Goal: Task Accomplishment & Management: Complete application form

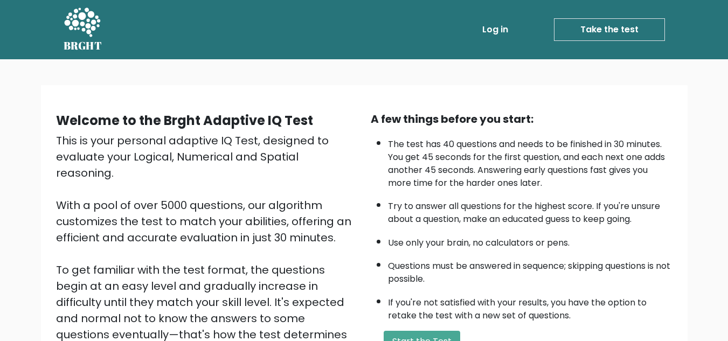
scroll to position [152, 0]
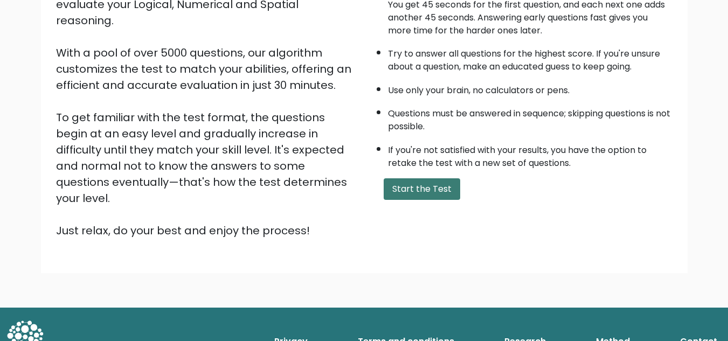
click at [419, 179] on button "Start the Test" at bounding box center [422, 189] width 76 height 22
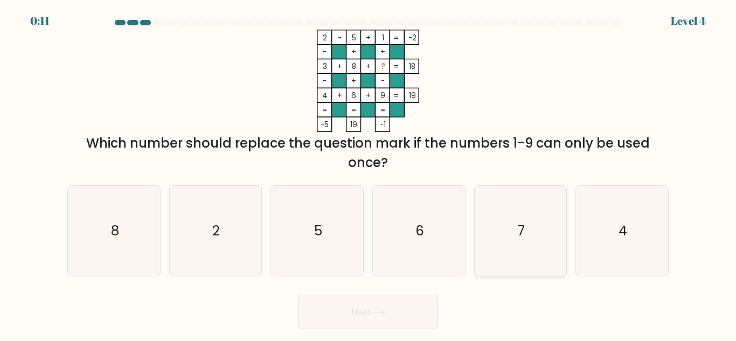
click at [524, 217] on icon "7" at bounding box center [520, 231] width 90 height 90
click at [368, 173] on input "e. 7" at bounding box center [368, 172] width 1 height 3
radio input "true"
click at [361, 313] on button "Next" at bounding box center [368, 312] width 140 height 34
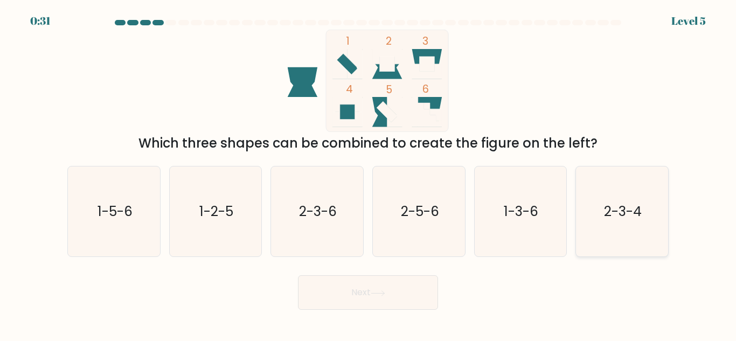
click at [597, 232] on icon "2-3-4" at bounding box center [622, 211] width 90 height 90
click at [368, 173] on input "f. 2-3-4" at bounding box center [368, 172] width 1 height 3
radio input "true"
click at [385, 294] on icon at bounding box center [378, 293] width 15 height 6
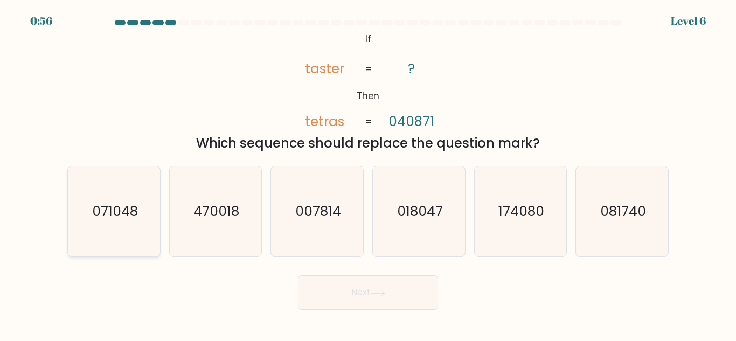
click at [108, 200] on icon "071048" at bounding box center [114, 211] width 90 height 90
click at [368, 173] on input "a. 071048" at bounding box center [368, 172] width 1 height 3
radio input "true"
click at [395, 290] on button "Next" at bounding box center [368, 292] width 140 height 34
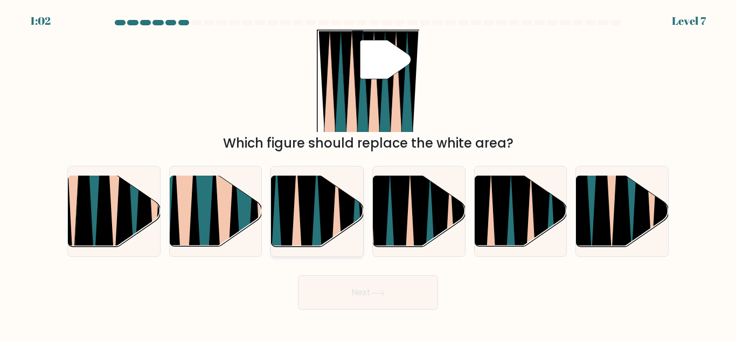
click at [331, 215] on icon at bounding box center [327, 252] width 20 height 184
click at [368, 173] on input "c." at bounding box center [368, 172] width 1 height 3
radio input "true"
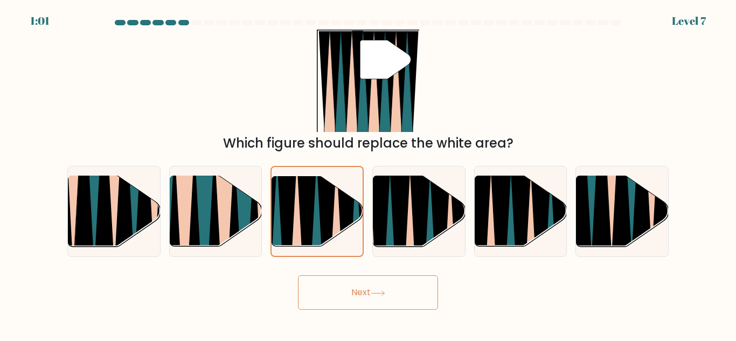
click at [364, 285] on button "Next" at bounding box center [368, 292] width 140 height 34
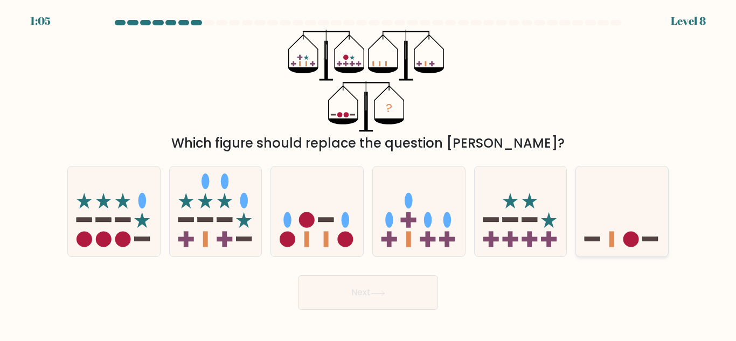
click at [628, 219] on icon at bounding box center [622, 211] width 92 height 76
click at [368, 173] on input "f." at bounding box center [368, 172] width 1 height 3
radio input "true"
click at [410, 293] on button "Next" at bounding box center [368, 292] width 140 height 34
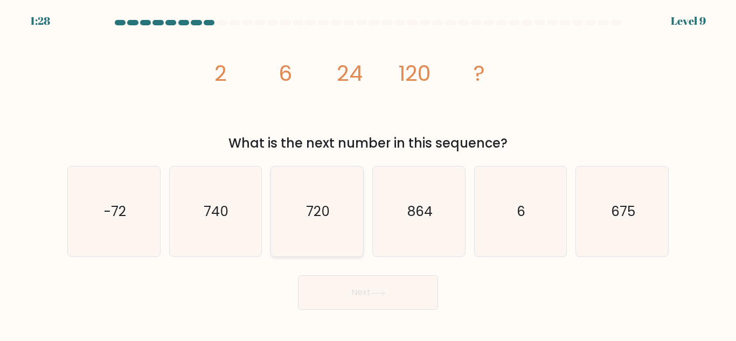
click at [337, 202] on icon "720" at bounding box center [317, 211] width 90 height 90
click at [368, 173] on input "c. 720" at bounding box center [368, 172] width 1 height 3
radio input "true"
click at [359, 278] on button "Next" at bounding box center [368, 292] width 140 height 34
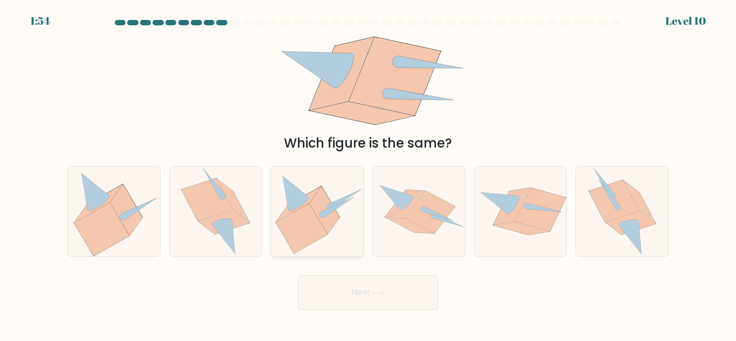
click at [318, 215] on icon at bounding box center [325, 210] width 30 height 48
click at [368, 173] on input "c." at bounding box center [368, 172] width 1 height 3
radio input "true"
click at [372, 306] on button "Next" at bounding box center [368, 292] width 140 height 34
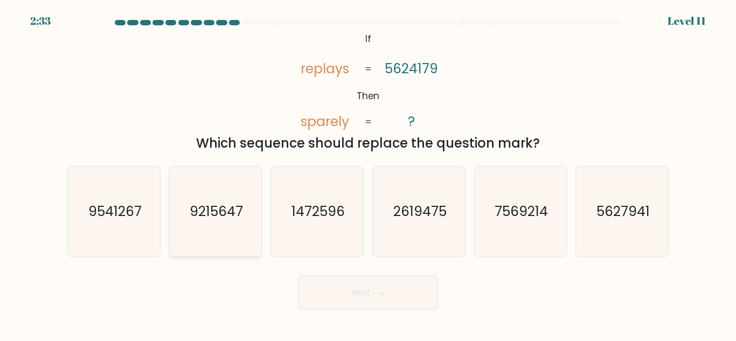
click at [199, 228] on icon "9215647" at bounding box center [215, 211] width 90 height 90
click at [368, 173] on input "b. 9215647" at bounding box center [368, 172] width 1 height 3
radio input "true"
click at [340, 292] on button "Next" at bounding box center [368, 292] width 140 height 34
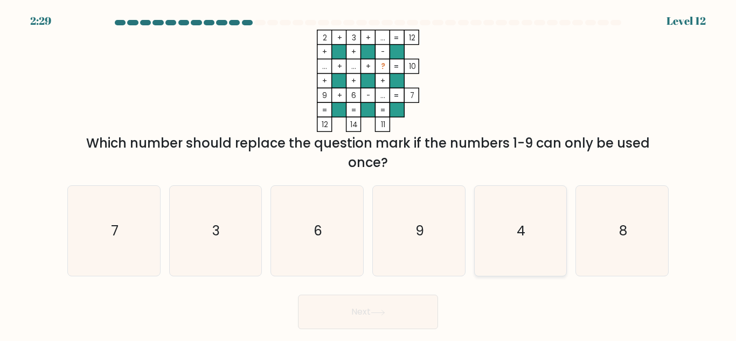
click at [537, 226] on icon "4" at bounding box center [520, 231] width 90 height 90
click at [368, 173] on input "e. 4" at bounding box center [368, 172] width 1 height 3
radio input "true"
click at [355, 306] on button "Next" at bounding box center [368, 312] width 140 height 34
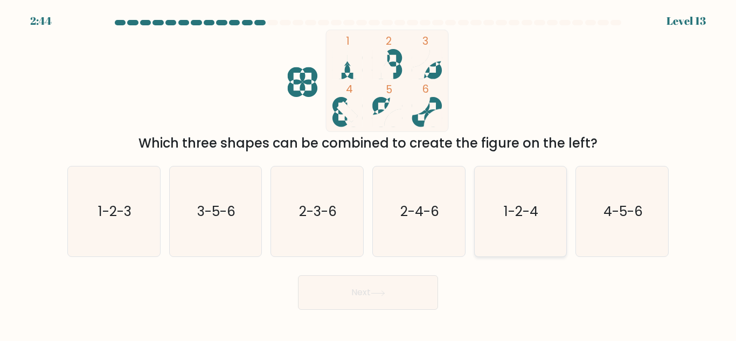
click at [517, 235] on icon "1-2-4" at bounding box center [520, 211] width 90 height 90
click at [368, 173] on input "e. 1-2-4" at bounding box center [368, 172] width 1 height 3
radio input "true"
click at [390, 282] on button "Next" at bounding box center [368, 292] width 140 height 34
click at [378, 293] on icon at bounding box center [377, 292] width 13 height 5
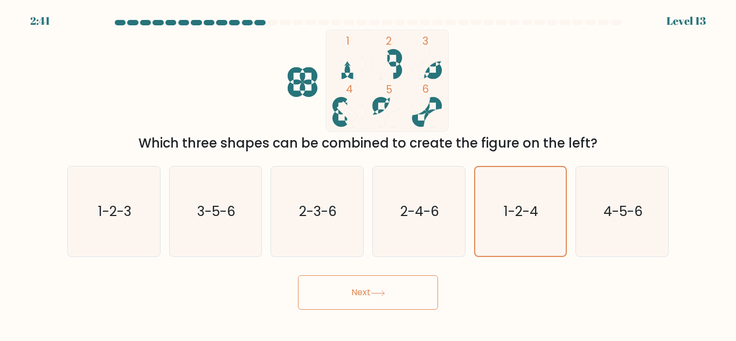
click at [378, 293] on icon at bounding box center [377, 292] width 13 height 5
click at [366, 293] on button "Next" at bounding box center [368, 292] width 140 height 34
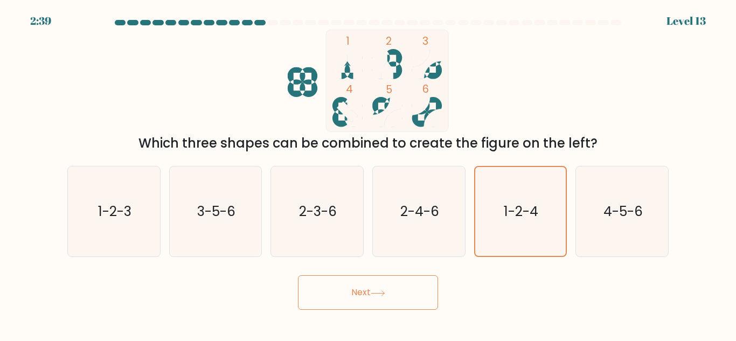
click at [366, 293] on button "Next" at bounding box center [368, 292] width 140 height 34
click at [493, 203] on icon "1-2-4" at bounding box center [520, 211] width 89 height 89
click at [368, 173] on input "e. 1-2-4" at bounding box center [368, 172] width 1 height 3
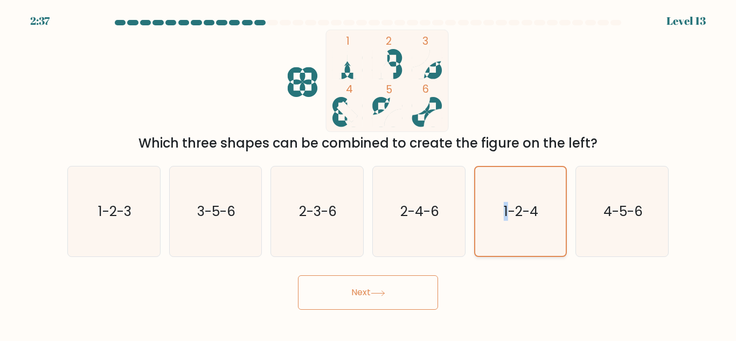
click at [493, 203] on icon "1-2-4" at bounding box center [520, 211] width 89 height 89
click at [368, 173] on input "e. 1-2-4" at bounding box center [368, 172] width 1 height 3
click at [496, 240] on icon "1-2-4" at bounding box center [520, 211] width 89 height 89
click at [368, 173] on input "e. 1-2-4" at bounding box center [368, 172] width 1 height 3
click at [435, 222] on icon "2-4-6" at bounding box center [419, 211] width 90 height 90
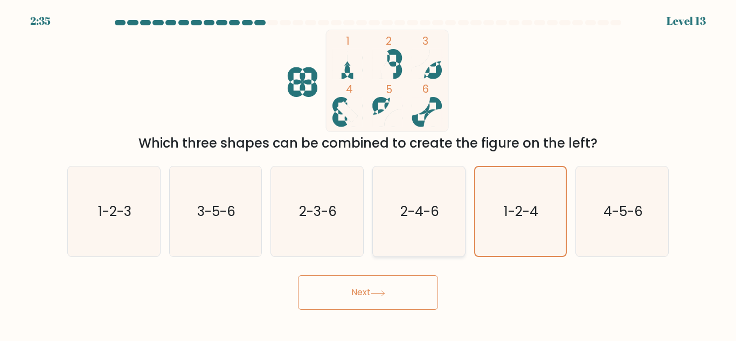
click at [368, 173] on input "d. 2-4-6" at bounding box center [368, 172] width 1 height 3
radio input "true"
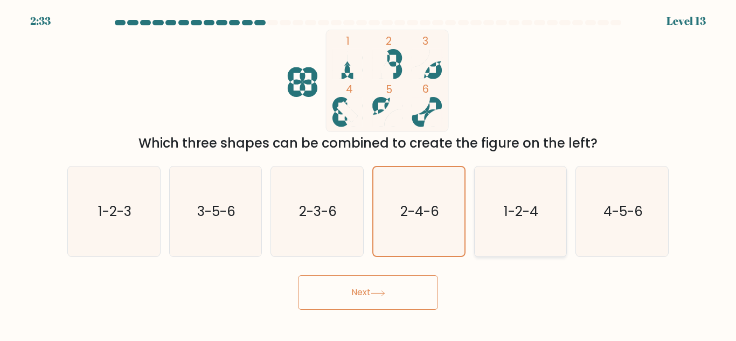
click at [520, 222] on icon "1-2-4" at bounding box center [520, 211] width 90 height 90
click at [368, 173] on input "e. 1-2-4" at bounding box center [368, 172] width 1 height 3
radio input "true"
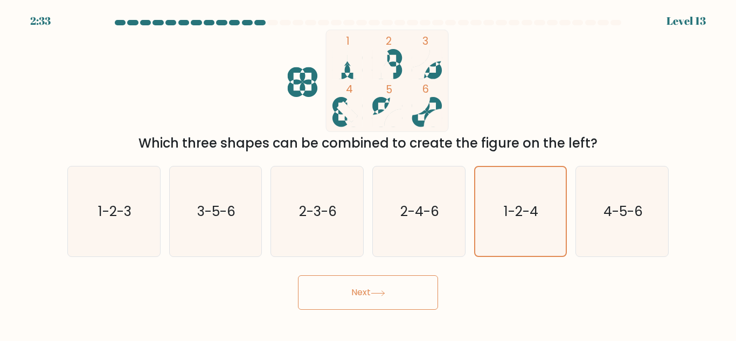
click at [408, 297] on button "Next" at bounding box center [368, 292] width 140 height 34
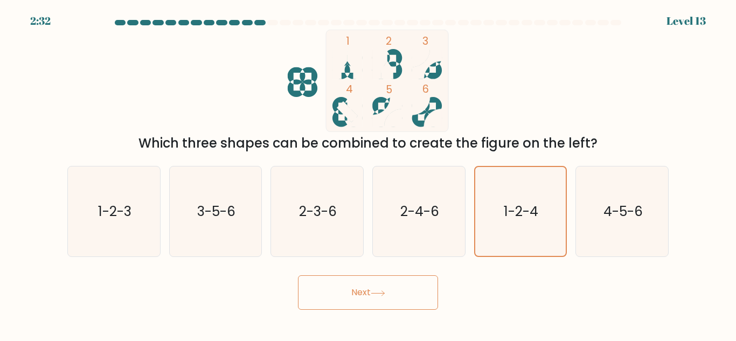
click at [408, 297] on button "Next" at bounding box center [368, 292] width 140 height 34
click at [345, 222] on icon "2-3-6" at bounding box center [317, 211] width 90 height 90
click at [368, 173] on input "c. 2-3-6" at bounding box center [368, 172] width 1 height 3
radio input "true"
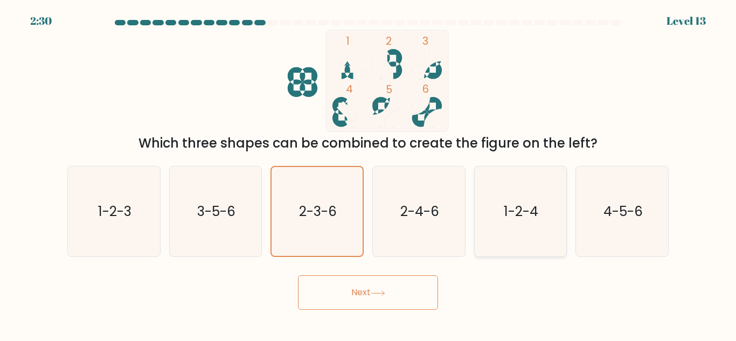
click at [500, 215] on icon "1-2-4" at bounding box center [520, 211] width 90 height 90
click at [368, 173] on input "e. 1-2-4" at bounding box center [368, 172] width 1 height 3
radio input "true"
